Goal: Information Seeking & Learning: Learn about a topic

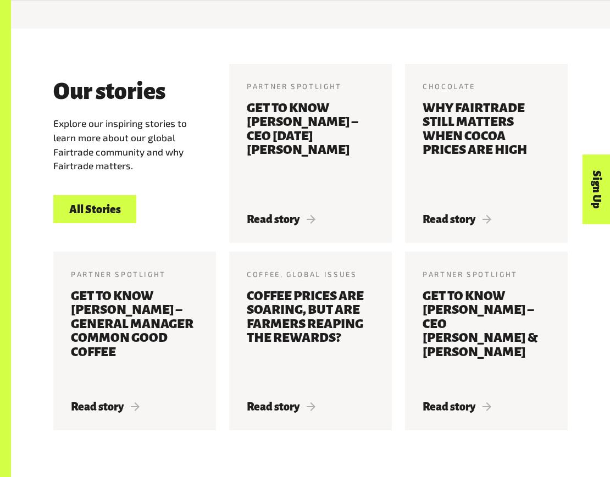
scroll to position [1282, 0]
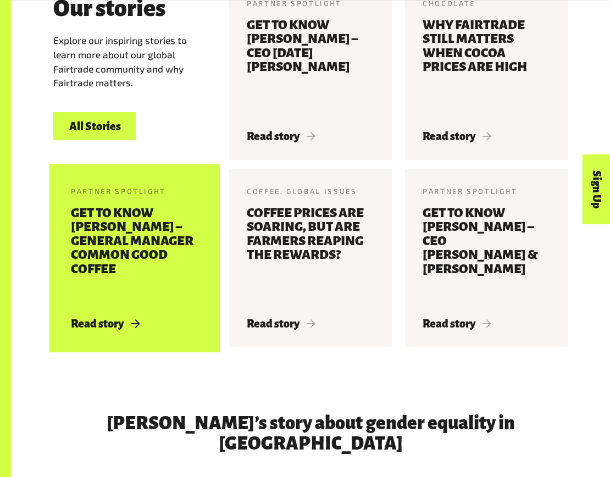
click at [124, 249] on h3 "Get to know [PERSON_NAME] – General Manager Common Good Coffee" at bounding box center [134, 255] width 127 height 98
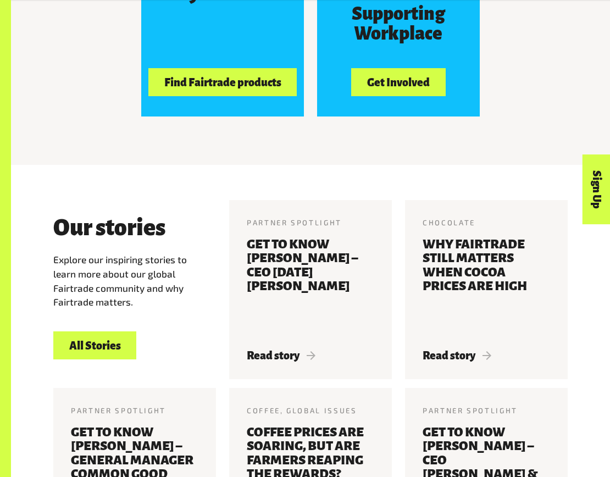
scroll to position [2051, 0]
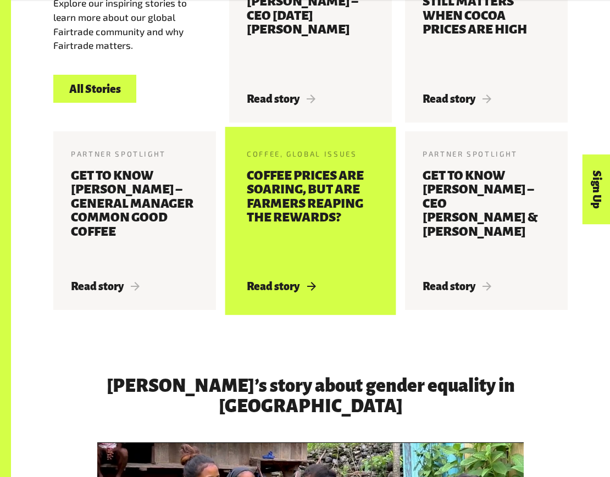
click at [352, 229] on h3 "Coffee prices are soaring, but are farmers reaping the rewards?" at bounding box center [310, 218] width 127 height 98
